Goal: Task Accomplishment & Management: Use online tool/utility

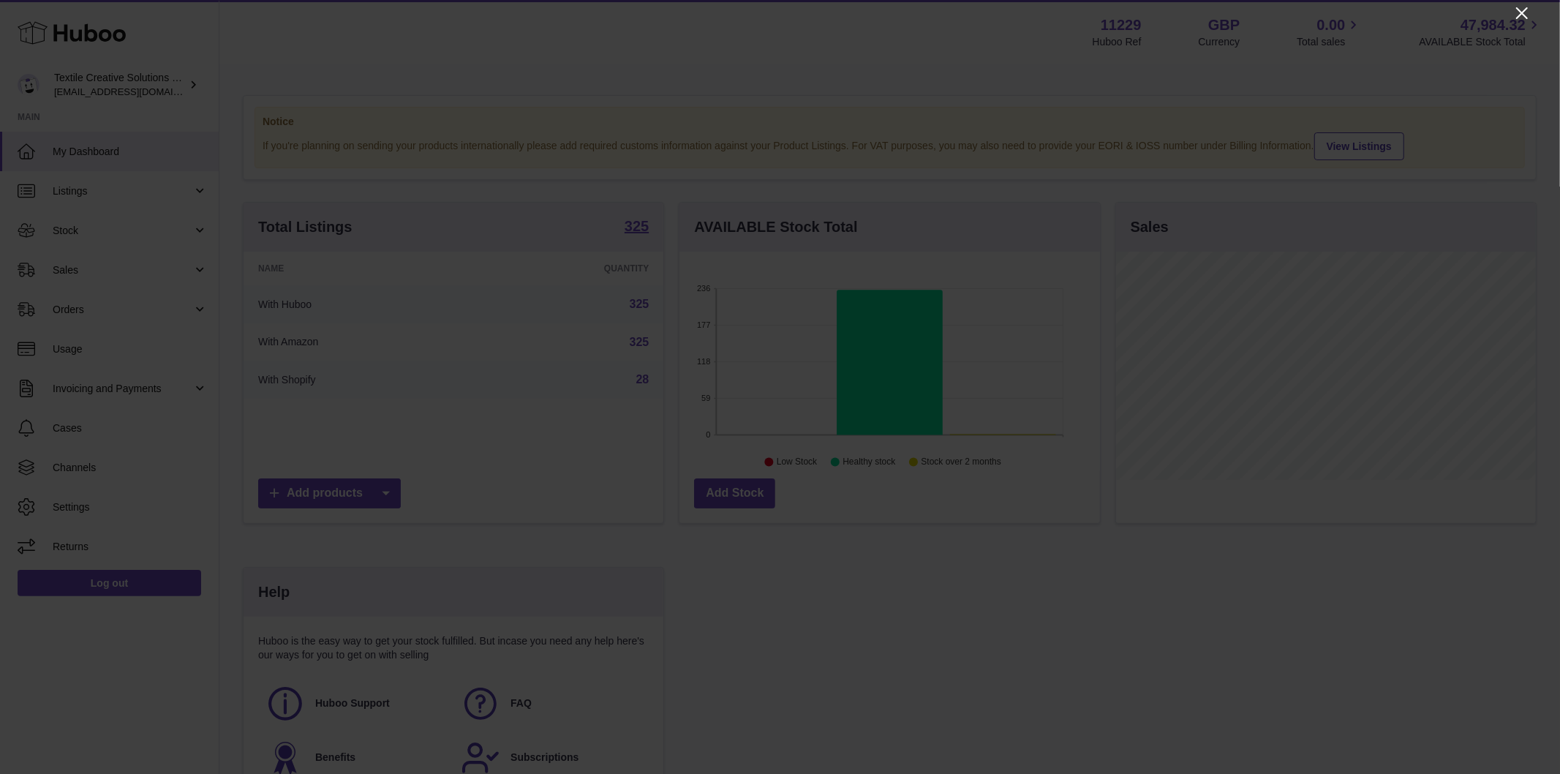
click at [1403, 18] on icon "Close" at bounding box center [1522, 13] width 18 height 18
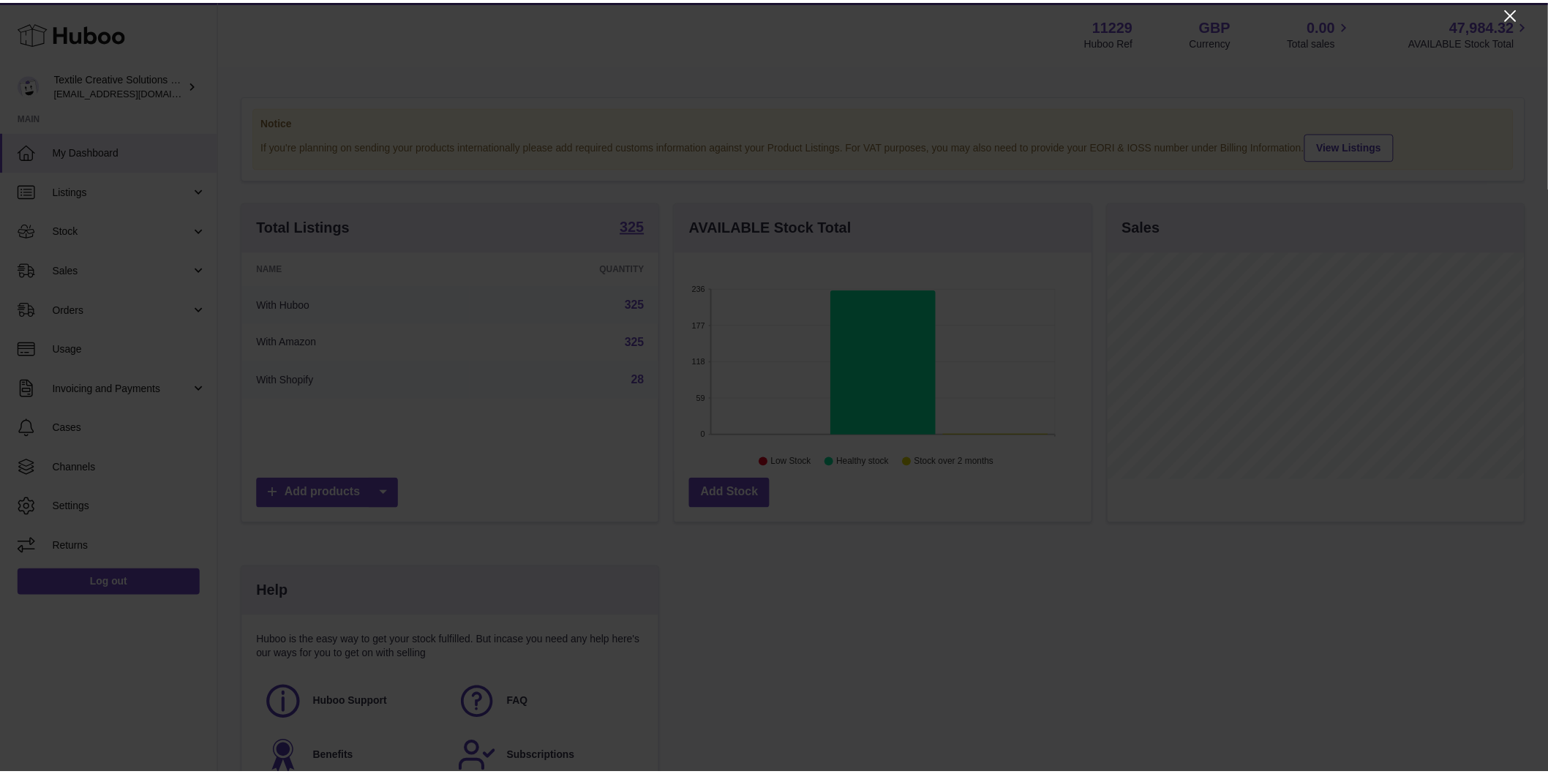
scroll to position [731126, 730938]
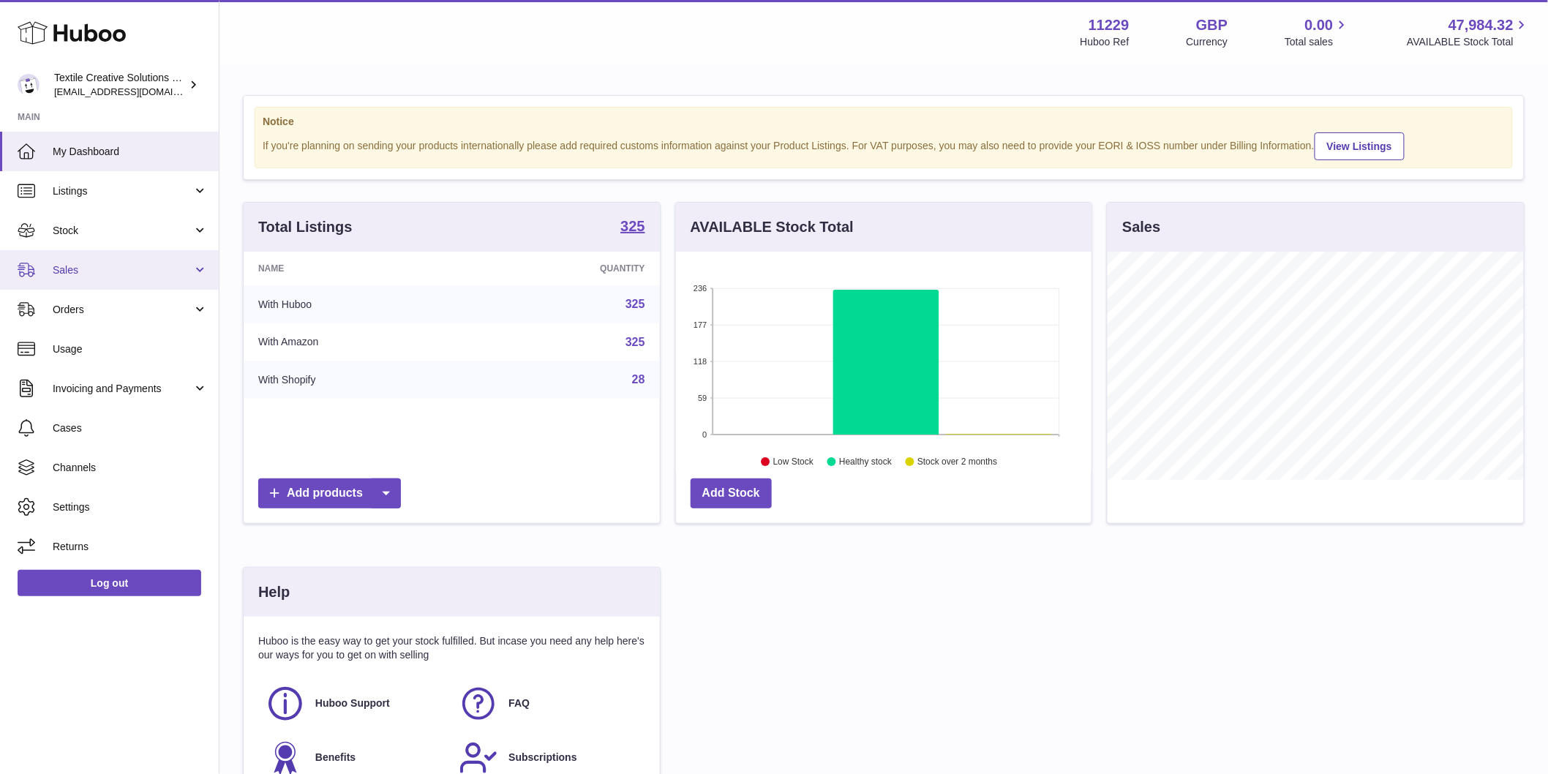
click at [116, 272] on span "Sales" at bounding box center [123, 270] width 140 height 14
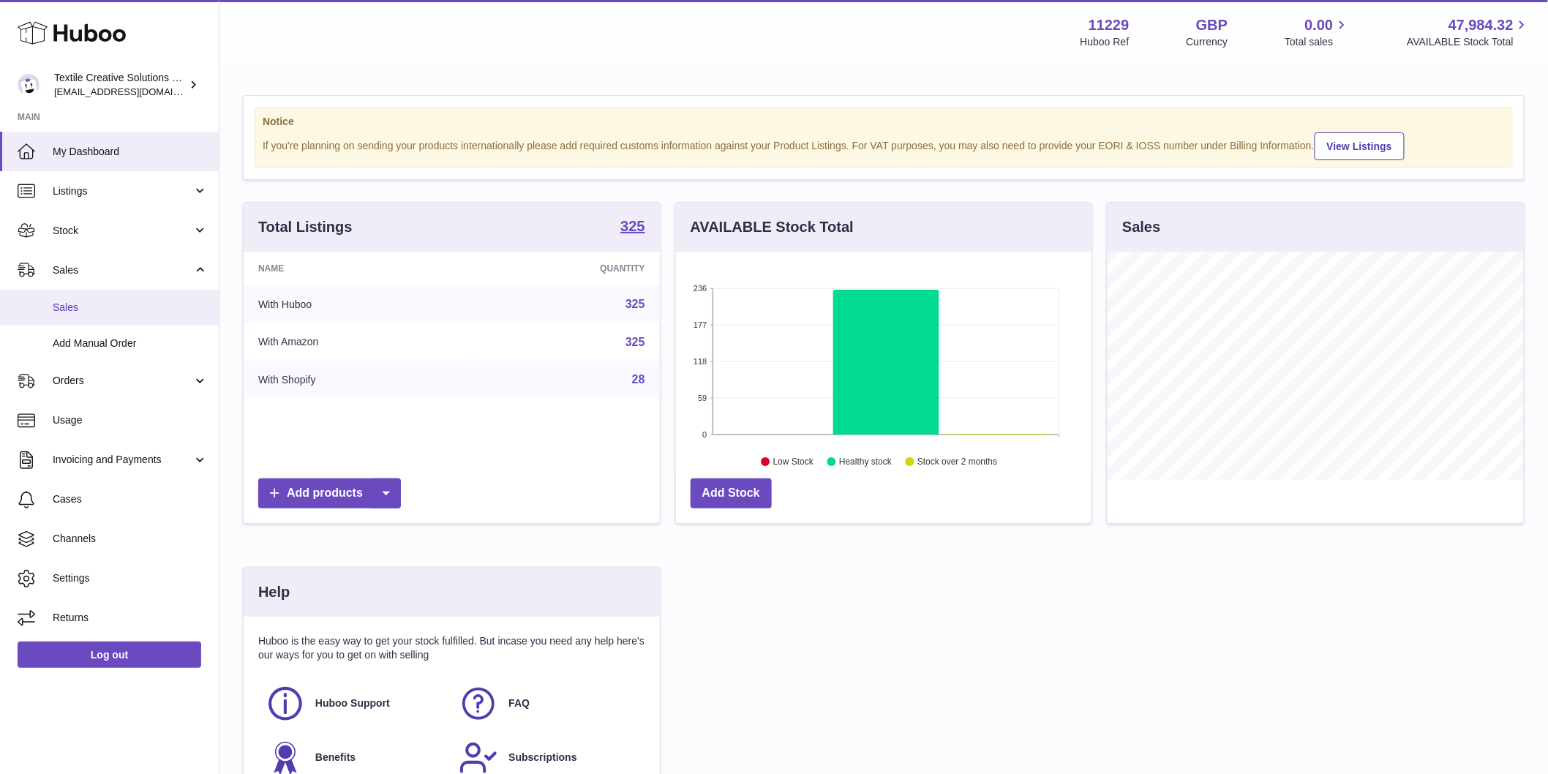
click at [111, 298] on link "Sales" at bounding box center [109, 308] width 219 height 36
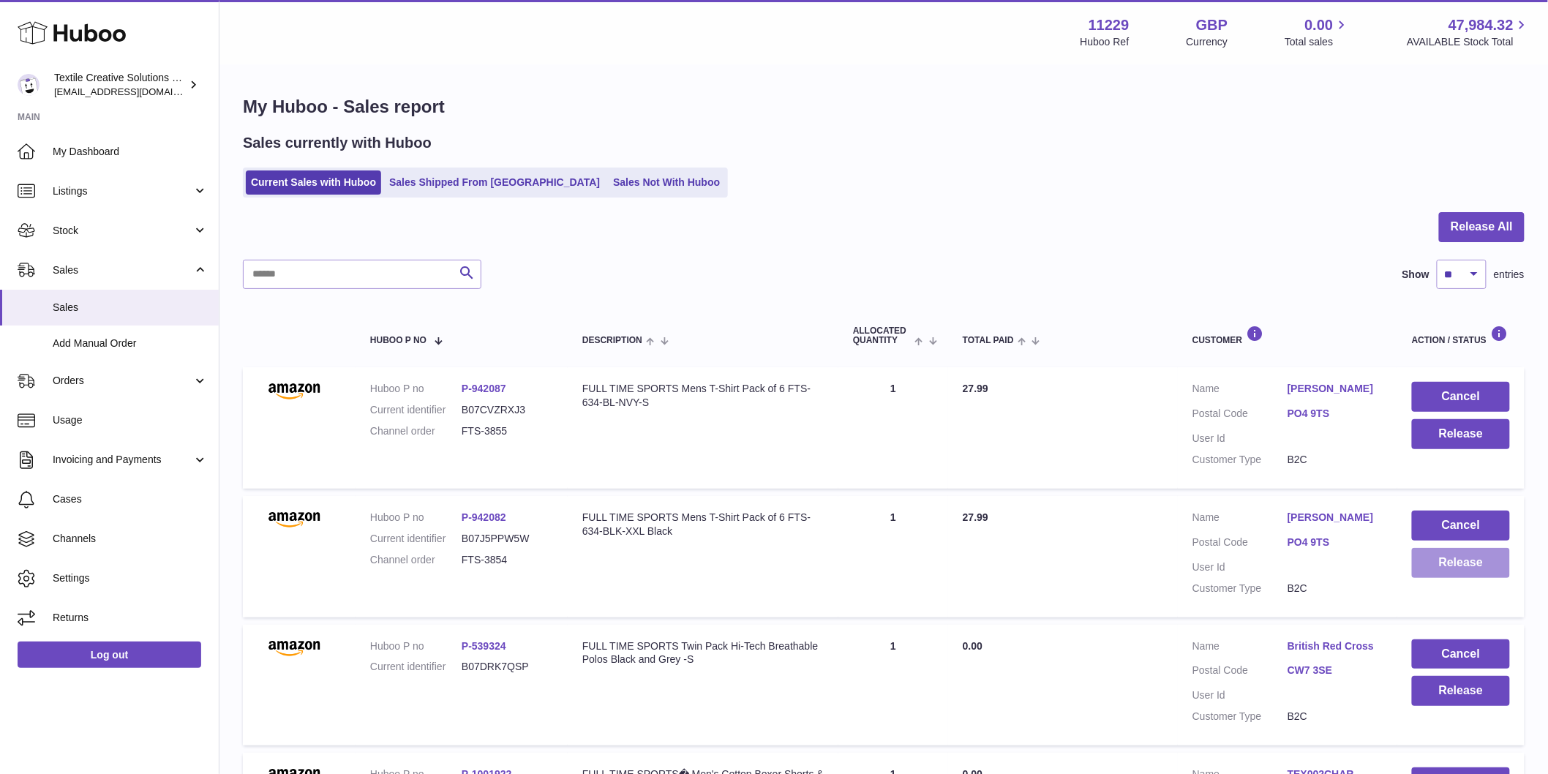
click at [1475, 567] on button "Release" at bounding box center [1461, 563] width 98 height 30
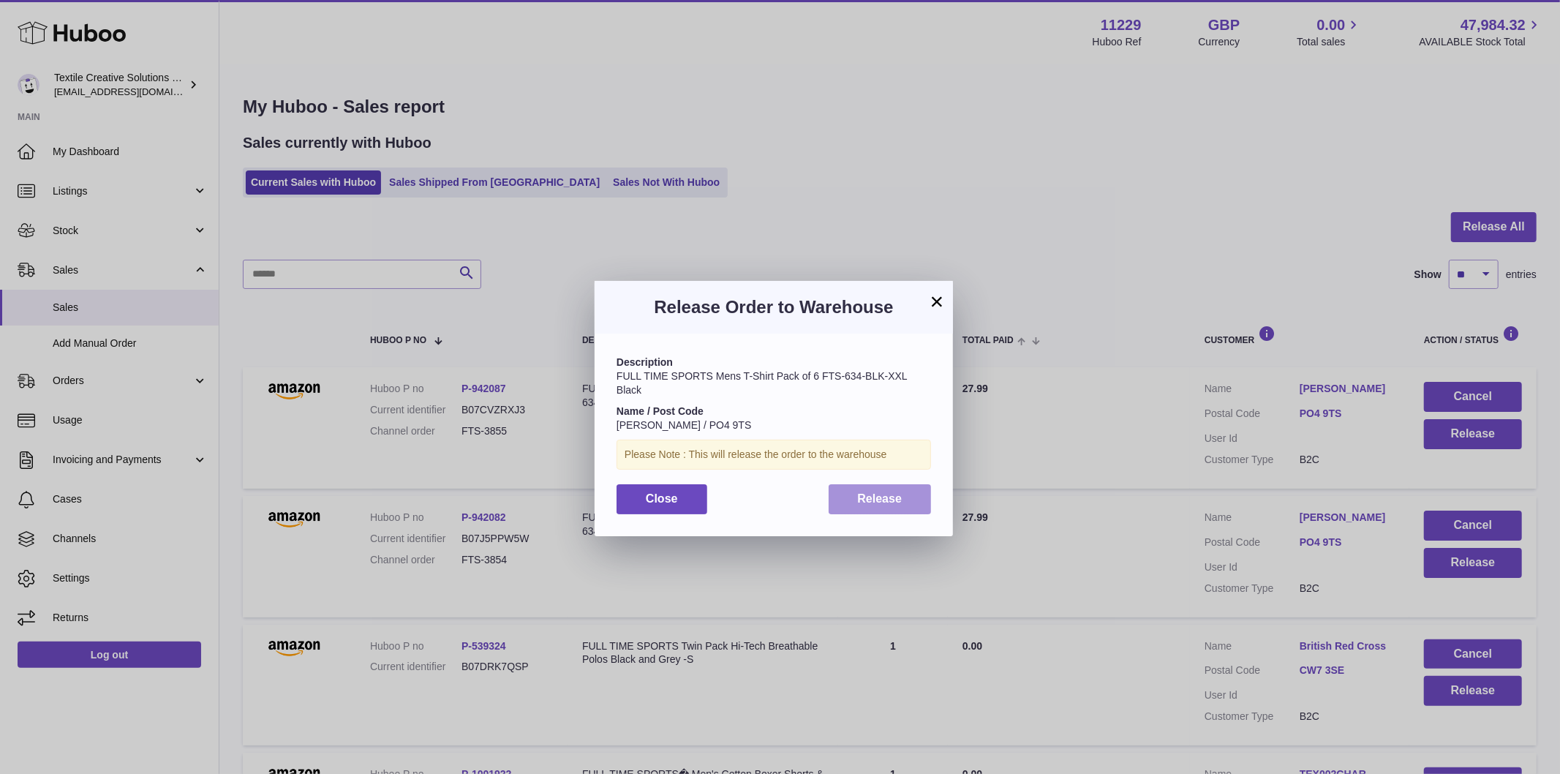
click at [900, 494] on span "Release" at bounding box center [880, 498] width 45 height 12
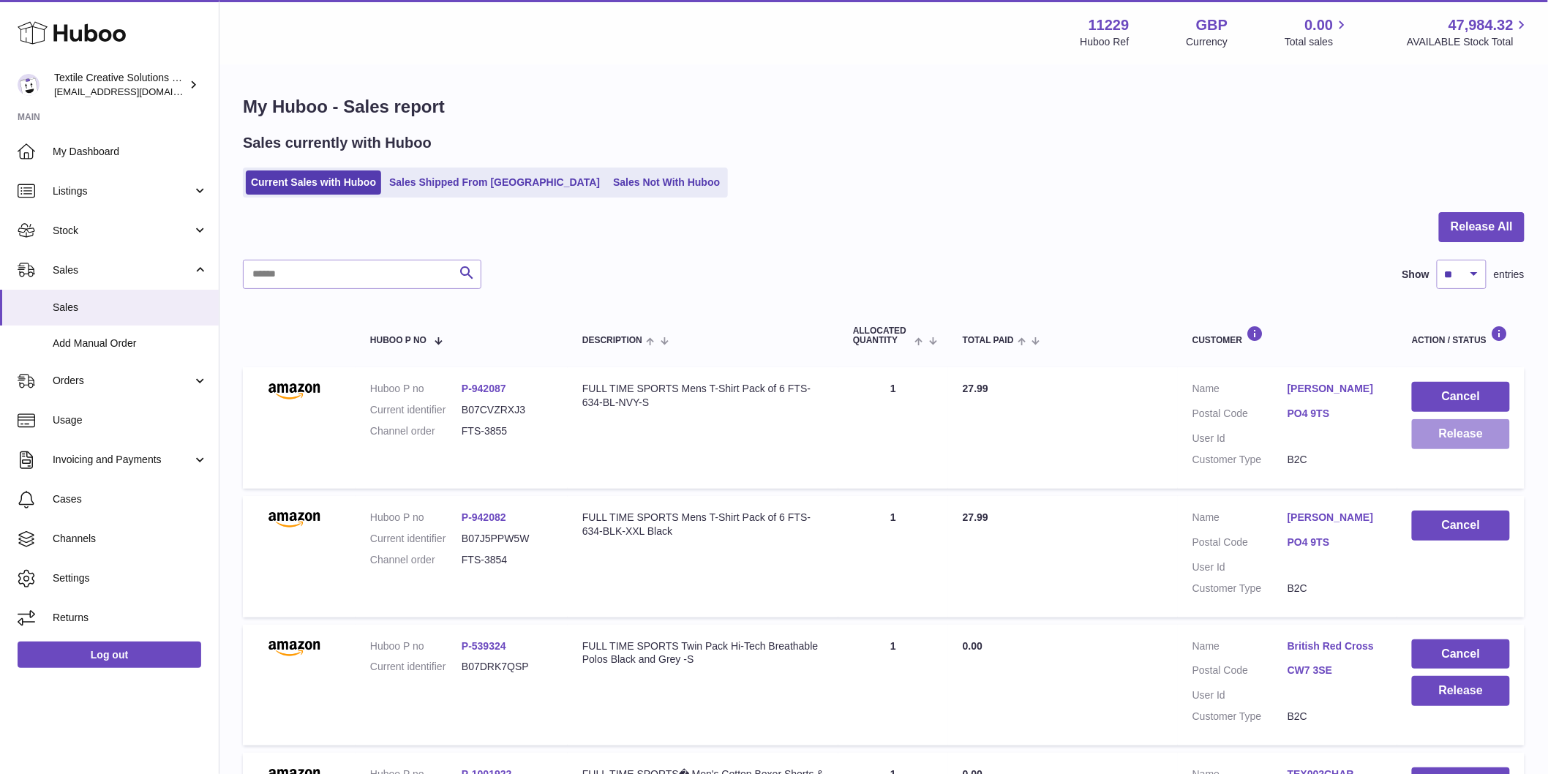
click at [1466, 437] on button "Release" at bounding box center [1461, 434] width 98 height 30
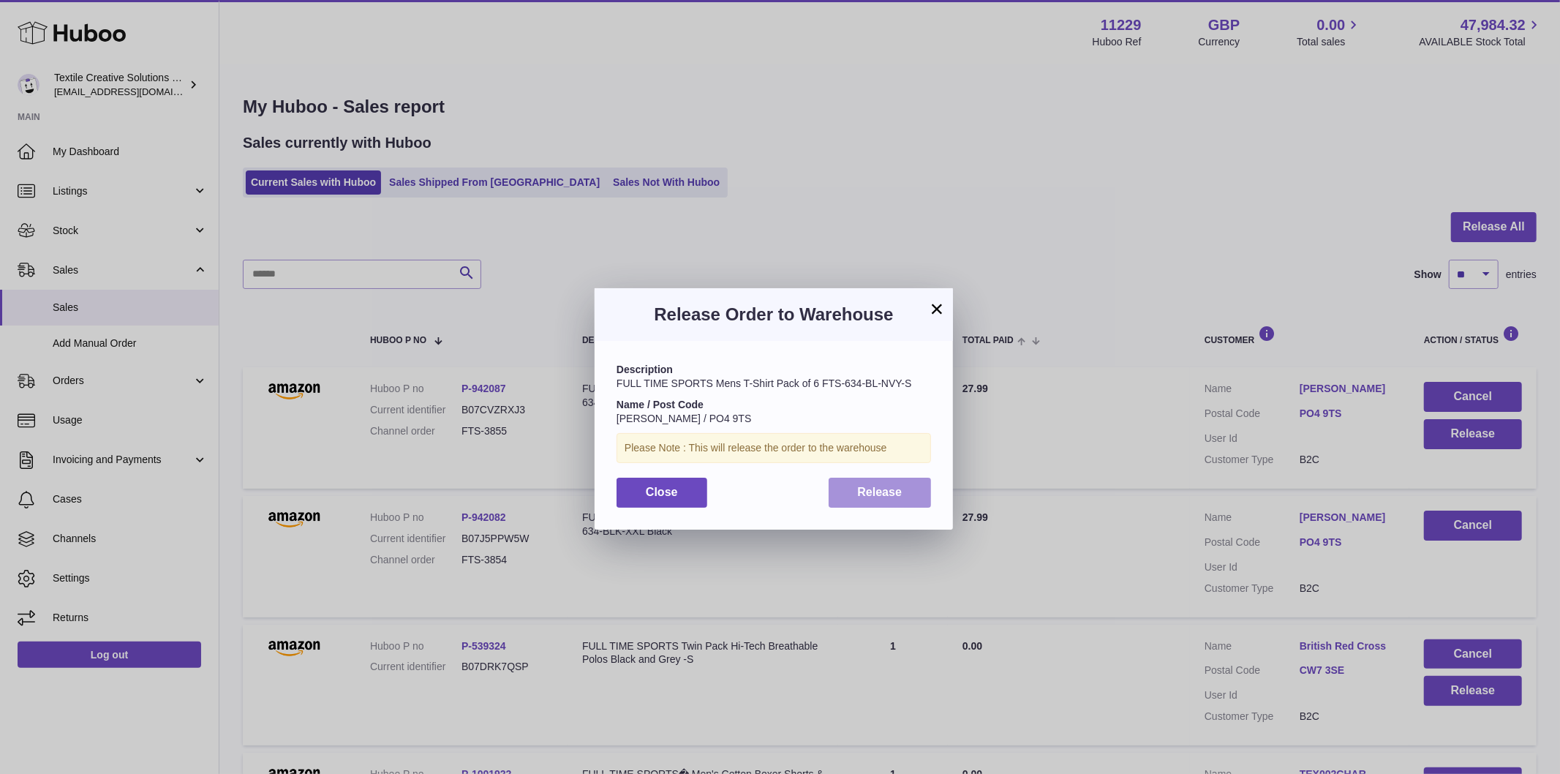
click at [875, 488] on span "Release" at bounding box center [880, 492] width 45 height 12
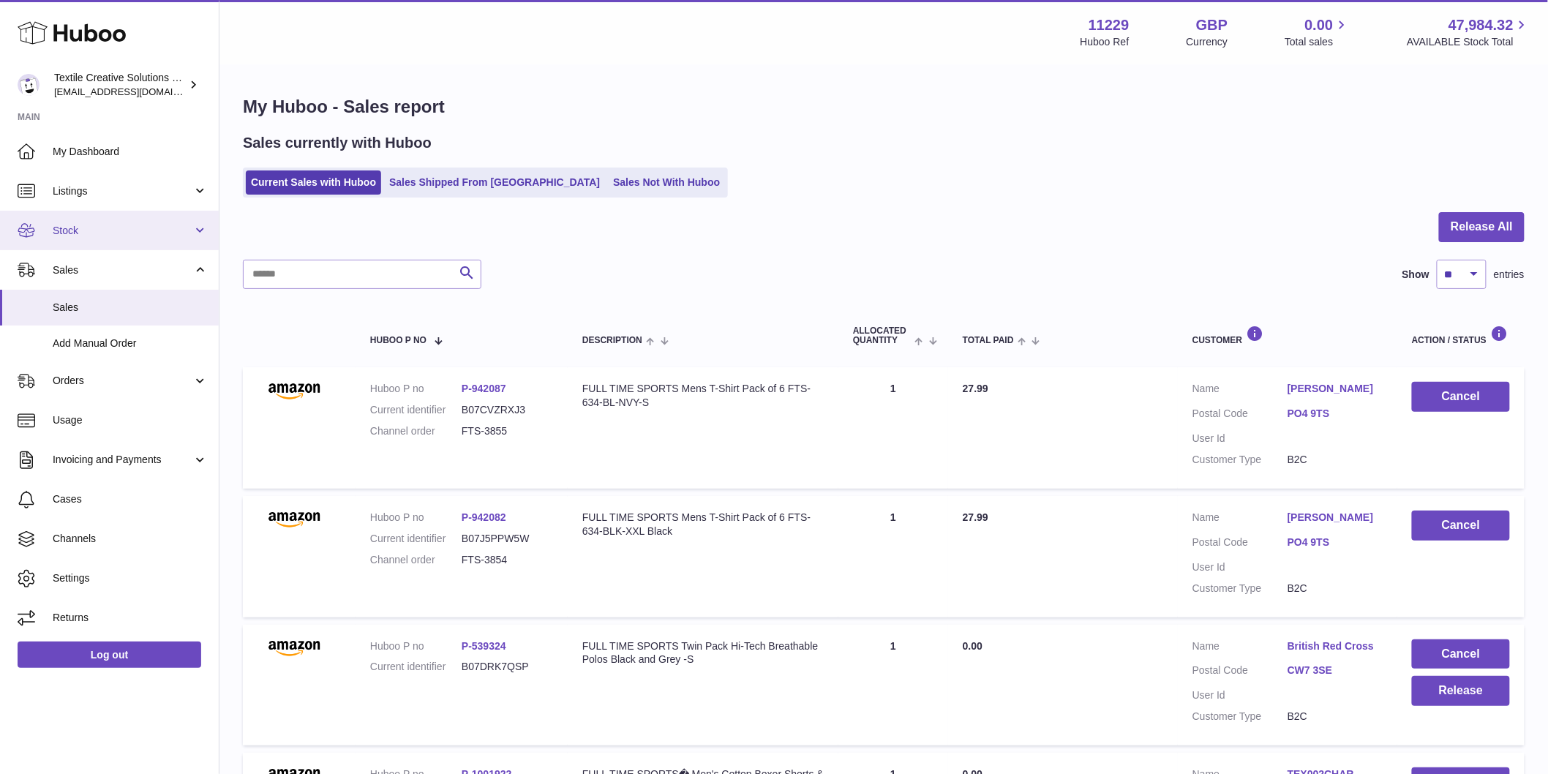
click at [196, 237] on link "Stock" at bounding box center [109, 230] width 219 height 39
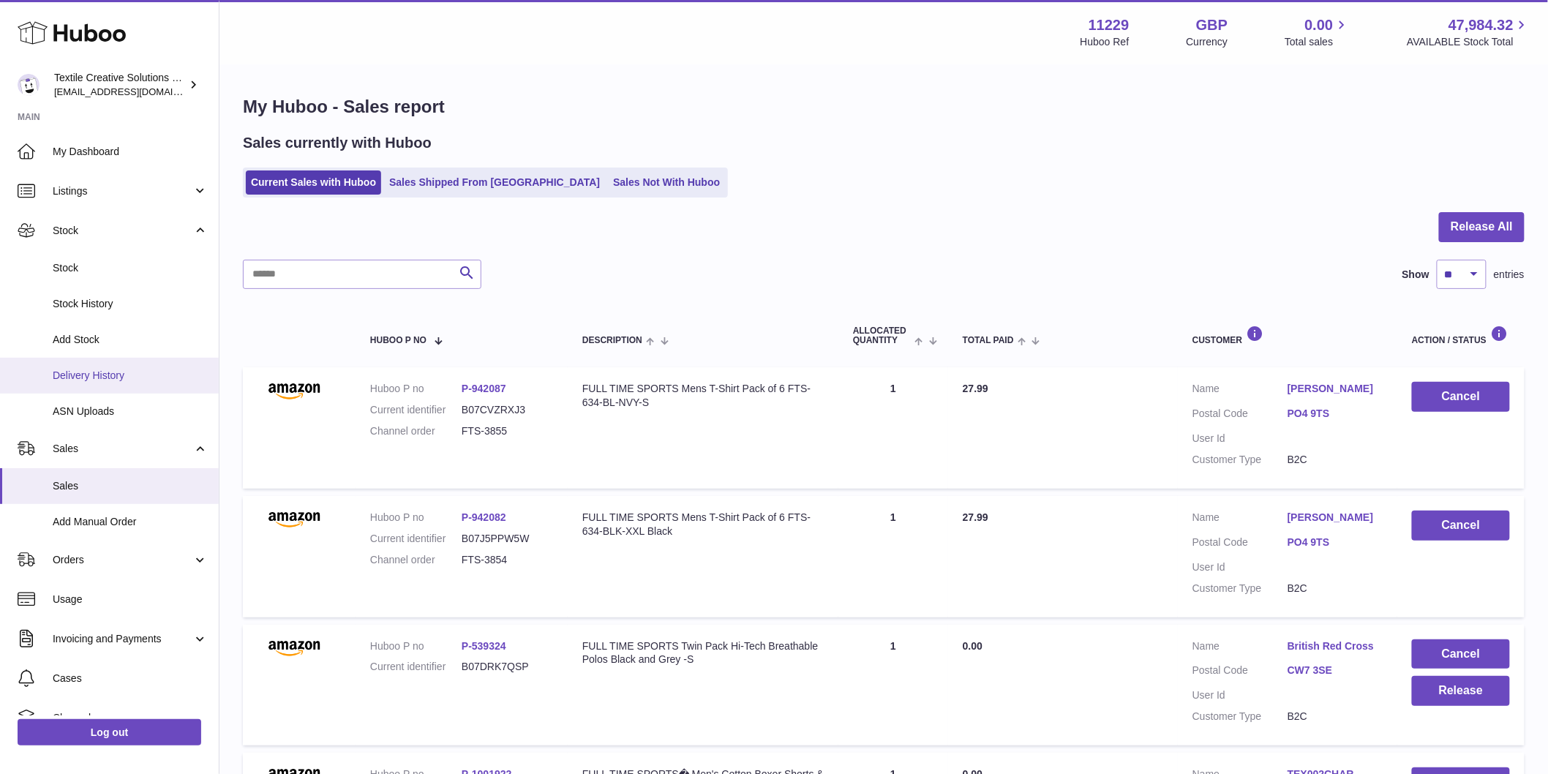
click at [144, 374] on span "Delivery History" at bounding box center [130, 376] width 155 height 14
